Goal: Task Accomplishment & Management: Manage account settings

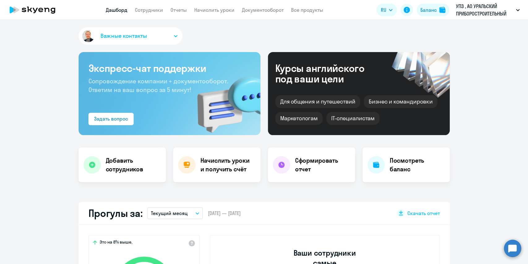
select select "30"
drag, startPoint x: 147, startPoint y: 11, endPoint x: 151, endPoint y: 15, distance: 5.3
click at [147, 11] on link "Сотрудники" at bounding box center [149, 10] width 28 height 6
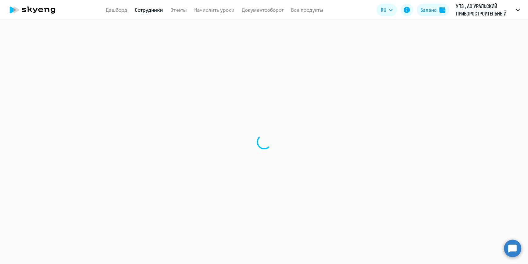
select select "30"
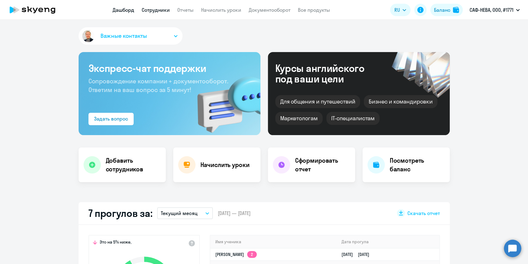
click at [158, 12] on link "Сотрудники" at bounding box center [156, 10] width 28 height 6
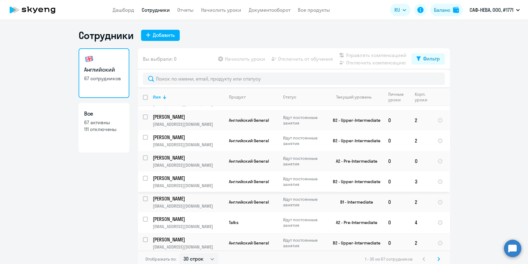
scroll to position [4, 0]
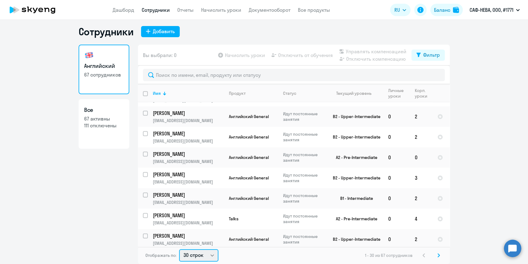
click at [207, 254] on select "30 строк 50 строк 100 строк" at bounding box center [198, 255] width 39 height 12
select select "100"
click at [179, 249] on select "30 строк 50 строк 100 строк" at bounding box center [198, 255] width 39 height 12
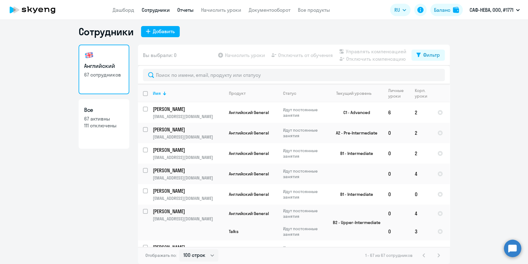
click at [186, 9] on link "Отчеты" at bounding box center [185, 10] width 16 height 6
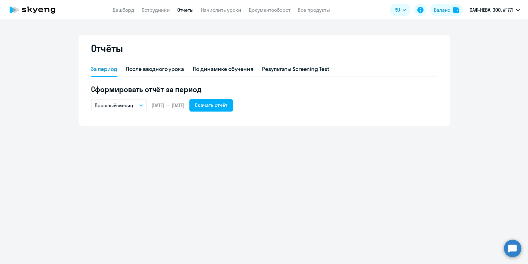
click at [140, 105] on icon "button" at bounding box center [141, 105] width 4 height 2
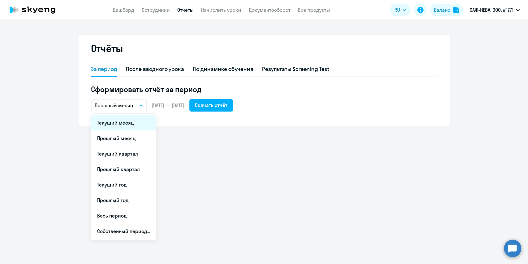
click at [127, 122] on li "Текущий месяц" at bounding box center [123, 122] width 65 height 15
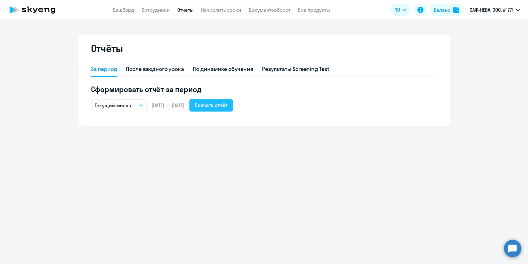
click at [228, 107] on div "Скачать отчёт" at bounding box center [211, 104] width 33 height 7
click at [228, 102] on div "Скачать отчёт" at bounding box center [211, 104] width 33 height 7
click at [155, 9] on link "Сотрудники" at bounding box center [156, 10] width 28 height 6
select select "30"
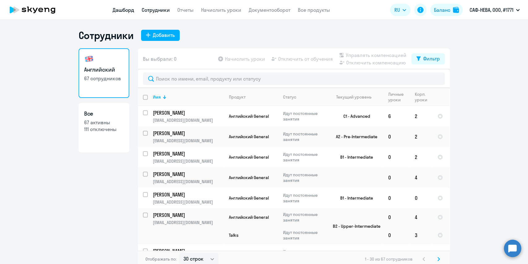
click at [122, 10] on link "Дашборд" at bounding box center [124, 10] width 22 height 6
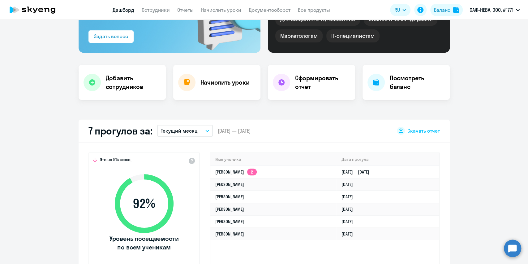
scroll to position [124, 0]
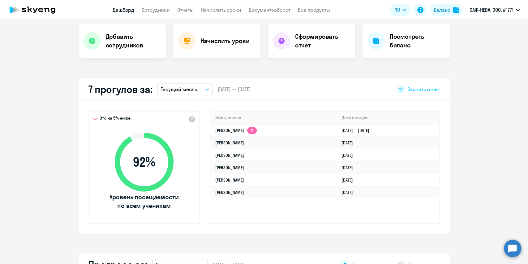
select select "30"
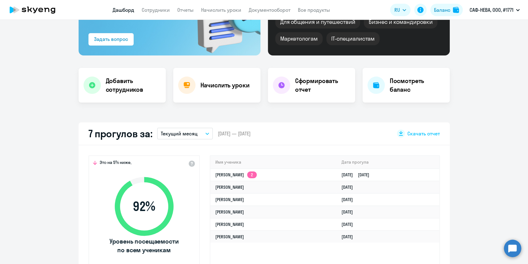
scroll to position [82, 0]
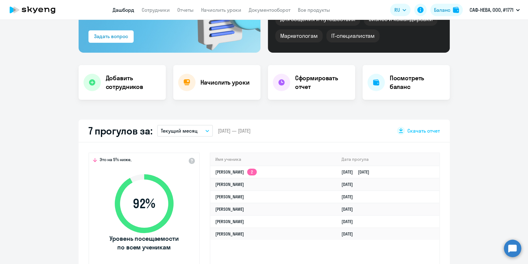
click at [204, 133] on button "Текущий месяц" at bounding box center [185, 131] width 56 height 12
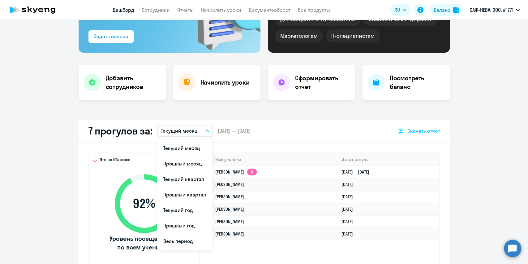
click at [484, 138] on app-truancy-attendance-dashboard "7 прогулов за: Текущий месяц Текущий месяц Прошлый месяц Текущий квартал Прошлы…" at bounding box center [264, 196] width 528 height 155
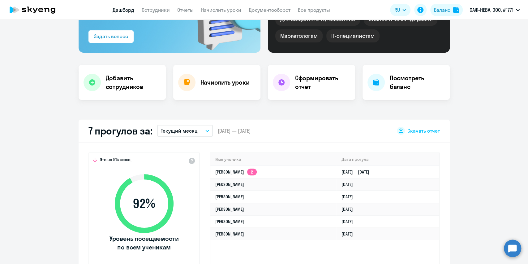
click at [206, 131] on icon "button" at bounding box center [208, 131] width 4 height 2
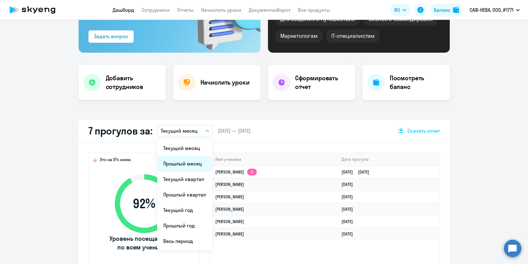
click at [191, 159] on li "Прошлый месяц" at bounding box center [184, 163] width 55 height 15
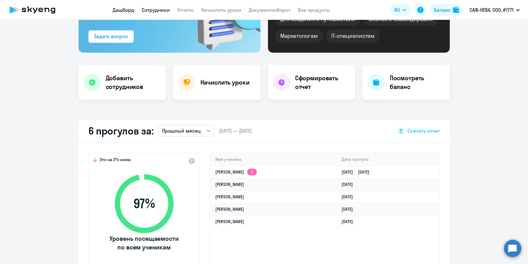
click at [156, 8] on link "Сотрудники" at bounding box center [156, 10] width 28 height 6
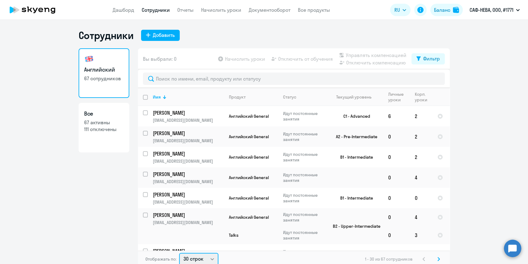
scroll to position [1, 0]
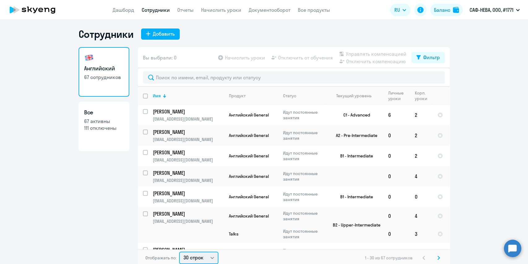
click at [208, 259] on select "30 строк 50 строк 100 строк" at bounding box center [198, 257] width 39 height 12
select select "100"
click at [179, 251] on select "30 строк 50 строк 100 строк" at bounding box center [198, 257] width 39 height 12
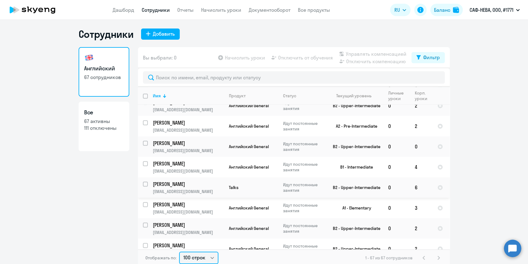
scroll to position [371, 0]
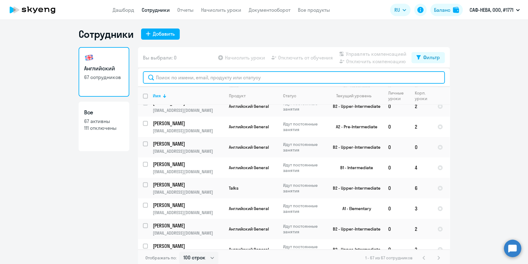
click at [169, 78] on input "text" at bounding box center [294, 77] width 302 height 12
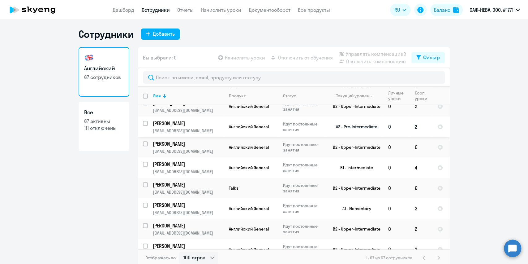
click at [143, 122] on input "select row 36211796" at bounding box center [149, 127] width 12 height 12
checkbox input "true"
click at [171, 120] on p "Старицин Денис Сергеевич" at bounding box center [188, 123] width 70 height 7
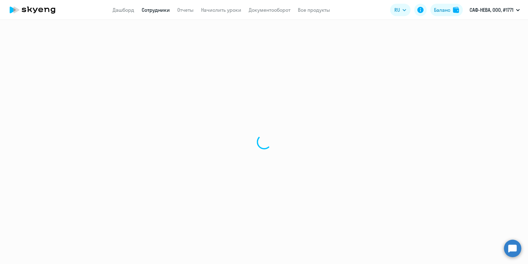
select select "english"
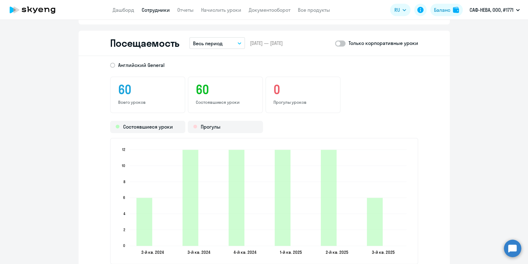
scroll to position [784, 0]
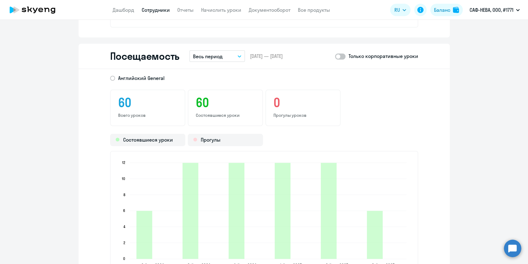
click at [238, 56] on icon "button" at bounding box center [240, 56] width 4 height 2
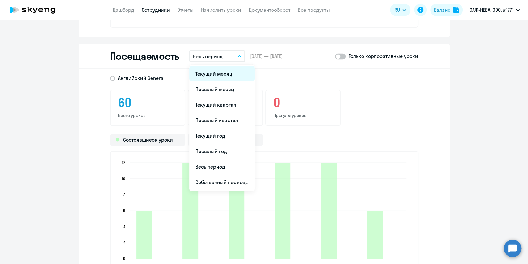
click at [215, 73] on li "Текущий месяц" at bounding box center [221, 73] width 65 height 15
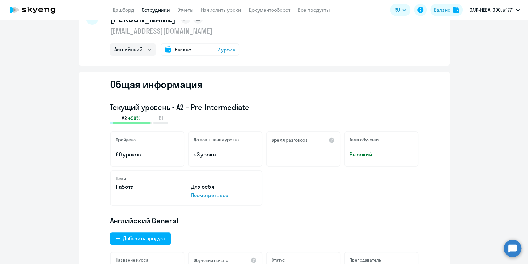
scroll to position [0, 0]
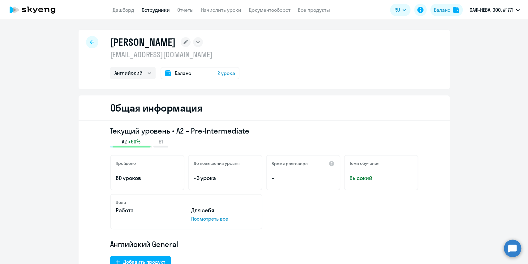
click at [86, 41] on div at bounding box center [92, 42] width 12 height 12
select select "30"
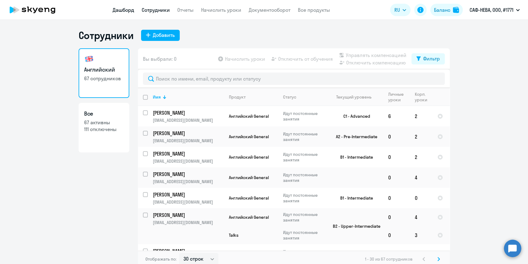
click at [119, 8] on link "Дашборд" at bounding box center [124, 10] width 22 height 6
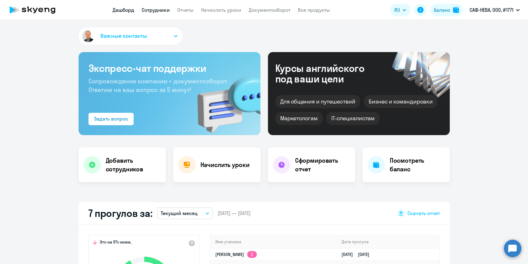
click at [154, 10] on link "Сотрудники" at bounding box center [156, 10] width 28 height 6
select select "30"
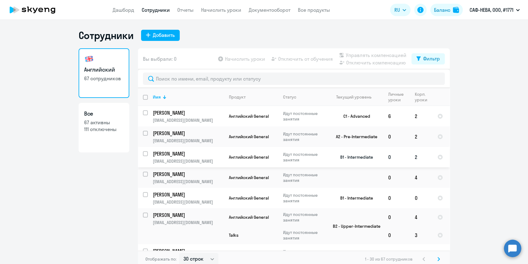
click at [144, 155] on input "select row 1519959" at bounding box center [149, 157] width 12 height 12
checkbox input "true"
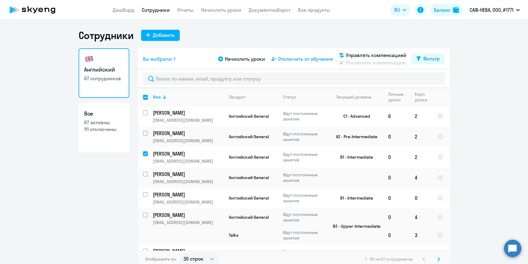
click at [295, 59] on span "Отключить от обучения" at bounding box center [305, 58] width 55 height 7
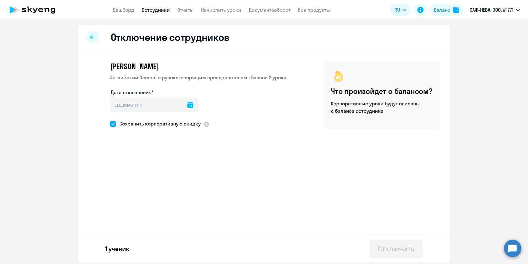
click at [188, 103] on icon at bounding box center [190, 105] width 6 height 6
click at [191, 125] on span "Next month" at bounding box center [194, 125] width 12 height 12
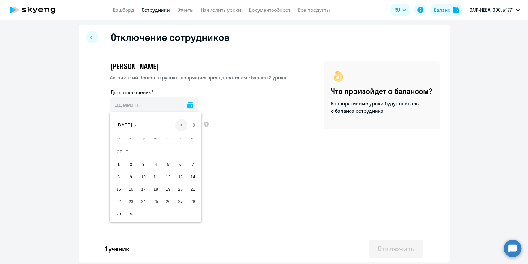
click at [176, 125] on span "Previous month" at bounding box center [181, 125] width 12 height 12
click at [242, 137] on div at bounding box center [264, 132] width 528 height 264
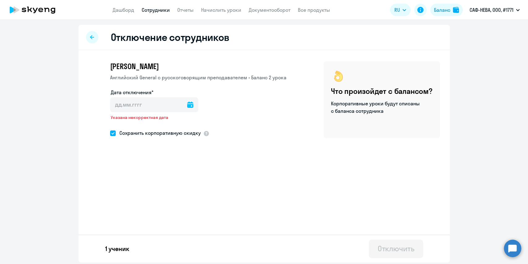
click at [93, 38] on icon at bounding box center [92, 37] width 4 height 4
select select "30"
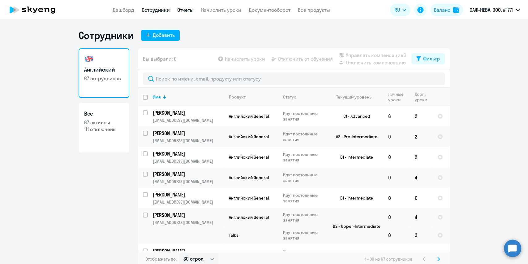
click at [183, 7] on link "Отчеты" at bounding box center [185, 10] width 16 height 6
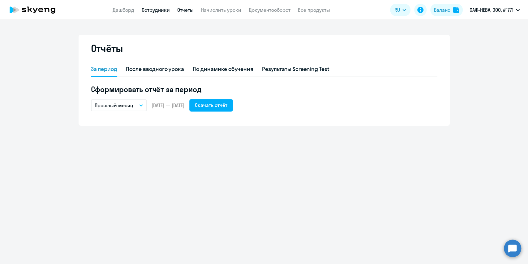
click at [147, 12] on link "Сотрудники" at bounding box center [156, 10] width 28 height 6
select select "30"
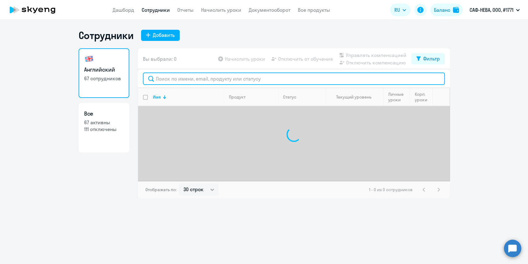
click at [190, 82] on input "text" at bounding box center [294, 78] width 302 height 12
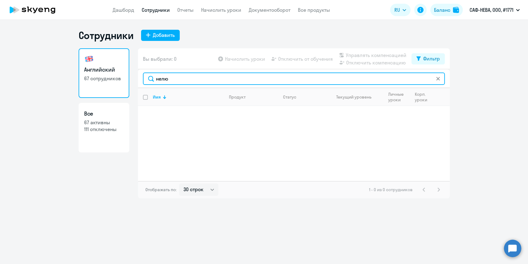
type input "нелю"
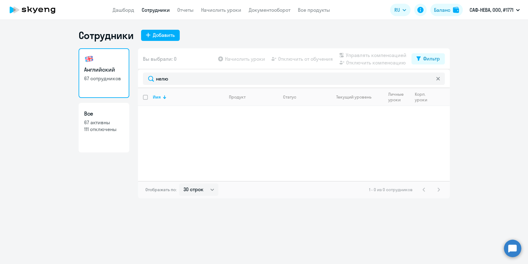
click at [256, 34] on div "Сотрудники Добавить" at bounding box center [264, 35] width 371 height 12
click at [442, 11] on div "Баланс" at bounding box center [442, 9] width 16 height 7
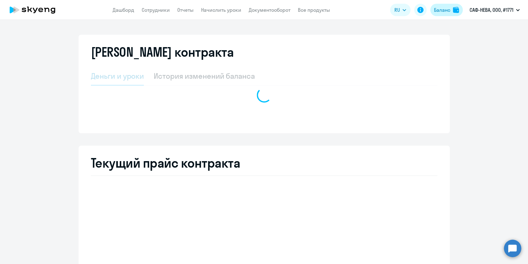
select select "english_adult_not_native_speaker"
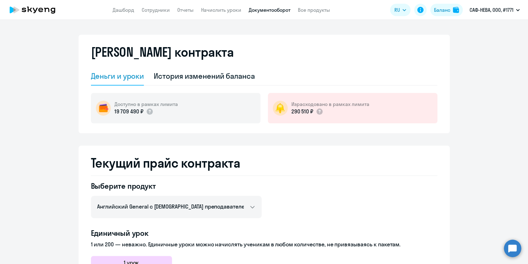
click at [274, 9] on link "Документооборот" at bounding box center [270, 10] width 42 height 6
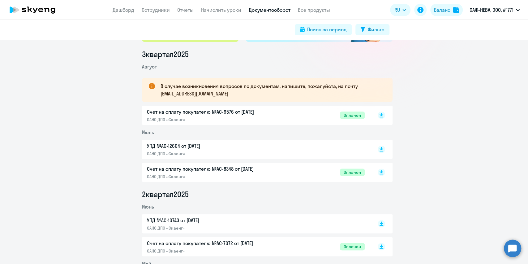
scroll to position [82, 0]
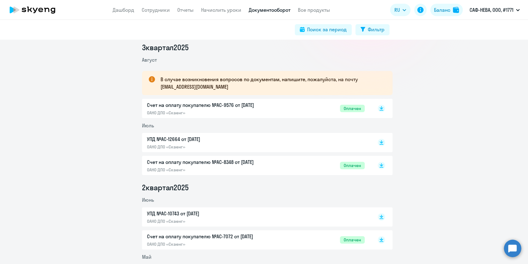
drag, startPoint x: 211, startPoint y: 86, endPoint x: 158, endPoint y: 90, distance: 53.7
click at [158, 90] on div "В случае возникновения вопросов по документам, напишите, пожалуйста, на почту d…" at bounding box center [267, 83] width 251 height 24
click at [223, 8] on link "Начислить уроки" at bounding box center [221, 10] width 40 height 6
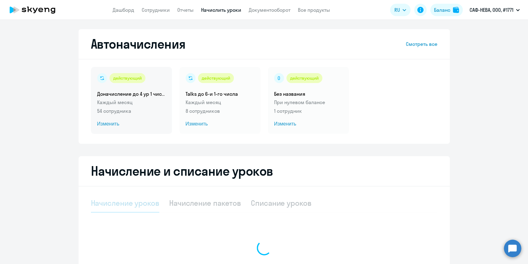
select select "10"
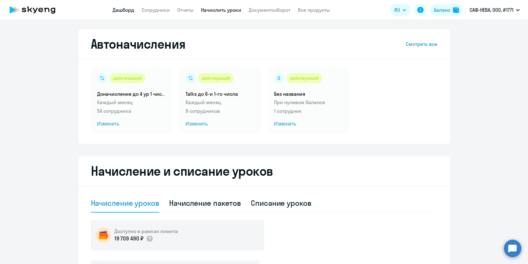
click at [124, 10] on link "Дашборд" at bounding box center [124, 10] width 22 height 6
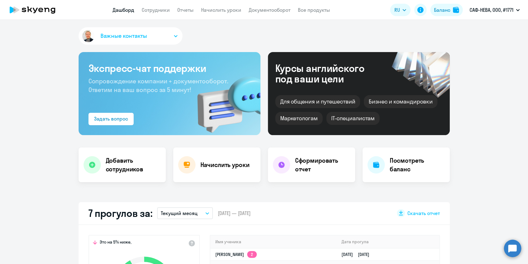
select select "30"
click at [222, 10] on link "Начислить уроки" at bounding box center [221, 10] width 40 height 6
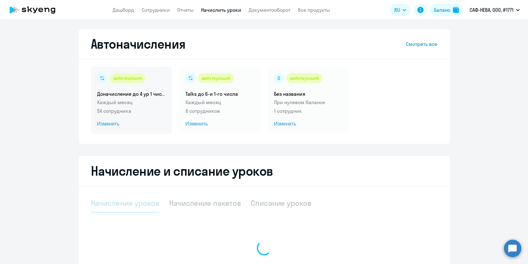
select select "10"
